Goal: Transaction & Acquisition: Subscribe to service/newsletter

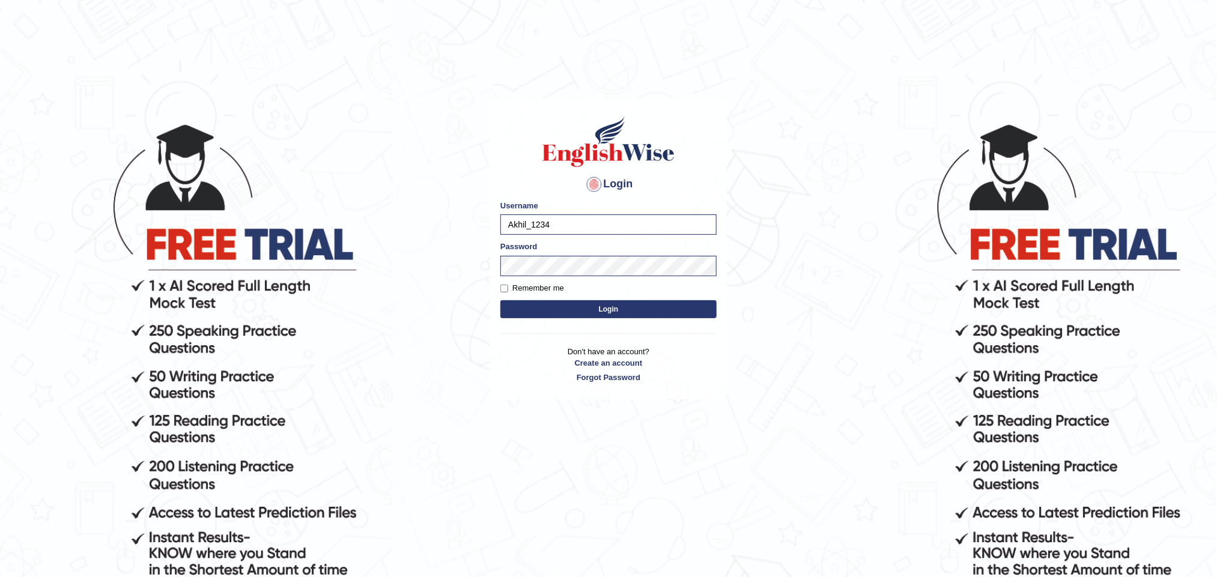
type input "Leena49"
click at [635, 313] on button "Login" at bounding box center [608, 309] width 216 height 18
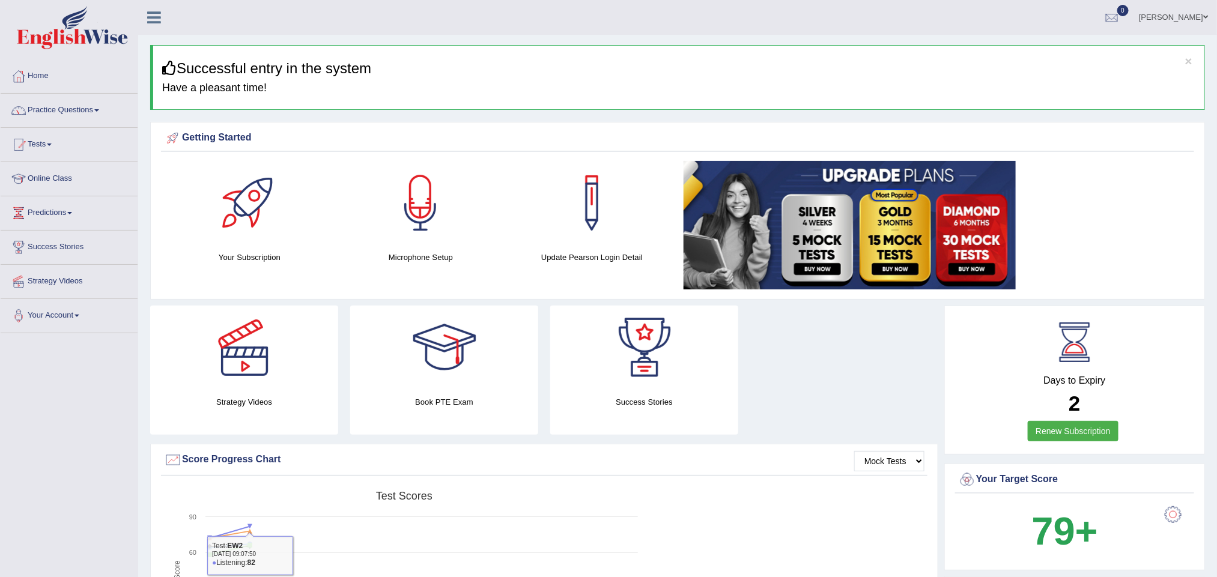
scroll to position [270, 0]
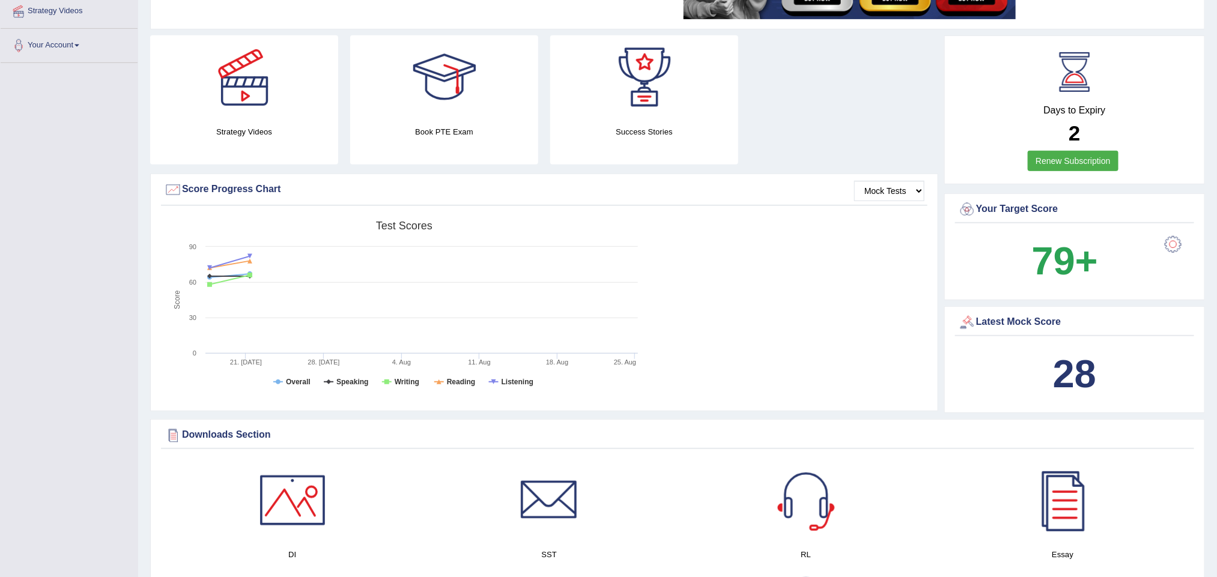
click at [1101, 159] on link "Renew Subscription" at bounding box center [1073, 161] width 91 height 20
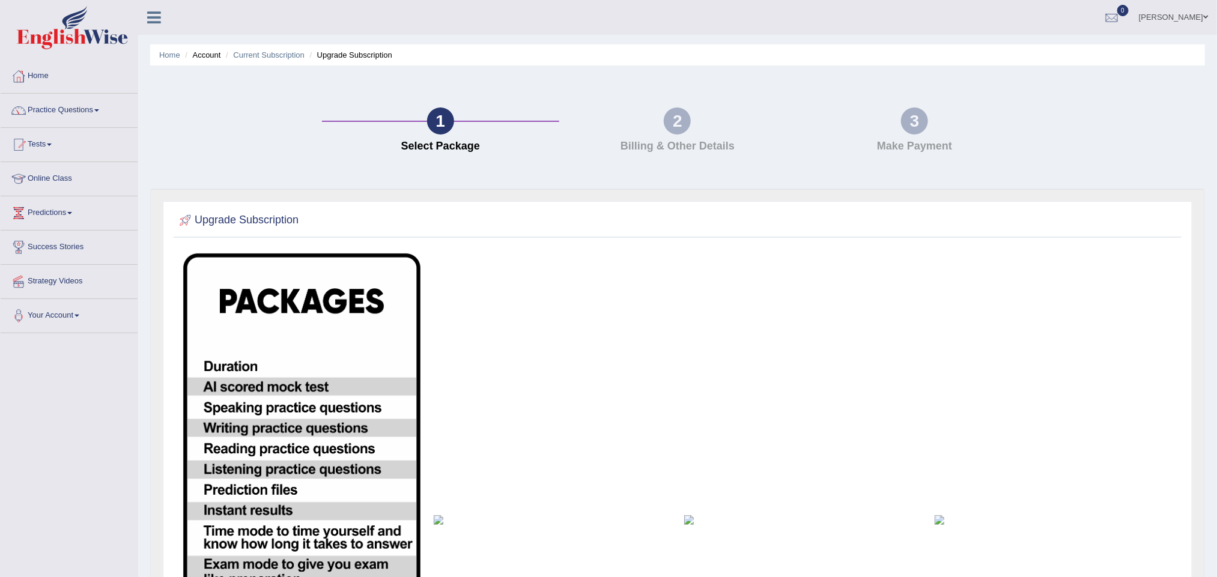
click at [678, 132] on div "2" at bounding box center [677, 120] width 27 height 27
click at [241, 218] on h2 "Upgrade Subscription" at bounding box center [238, 220] width 122 height 18
click at [180, 213] on div at bounding box center [186, 220] width 18 height 18
click at [35, 73] on link "Home" at bounding box center [69, 74] width 137 height 30
